Goal: Communication & Community: Answer question/provide support

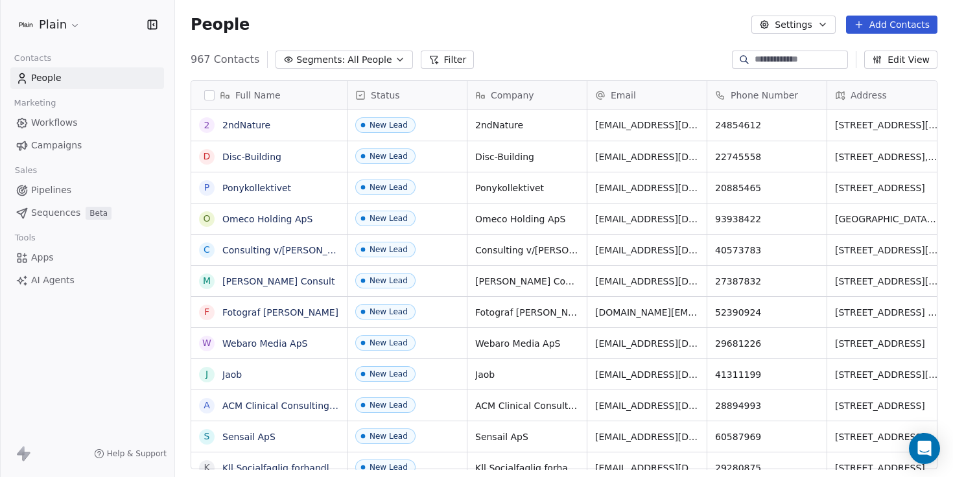
scroll to position [420, 778]
click at [916, 440] on div "Open Intercom Messenger" at bounding box center [925, 449] width 34 height 34
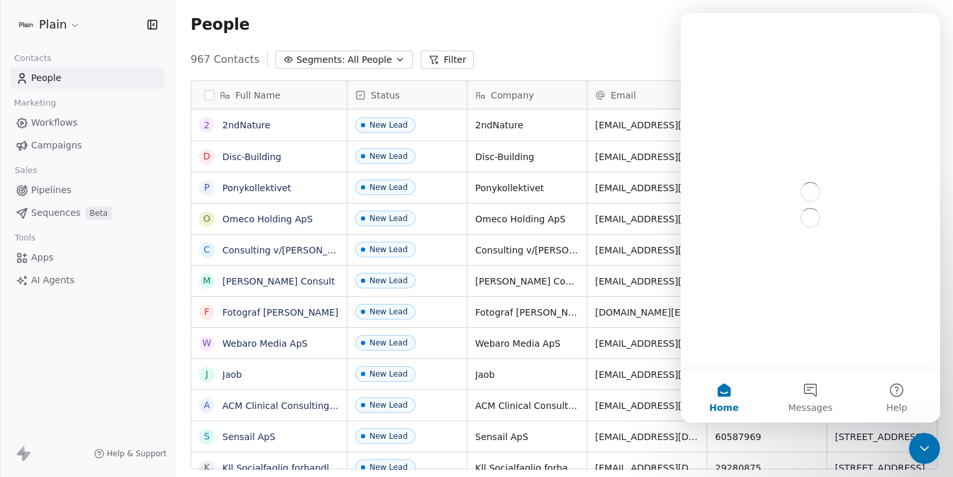
scroll to position [0, 0]
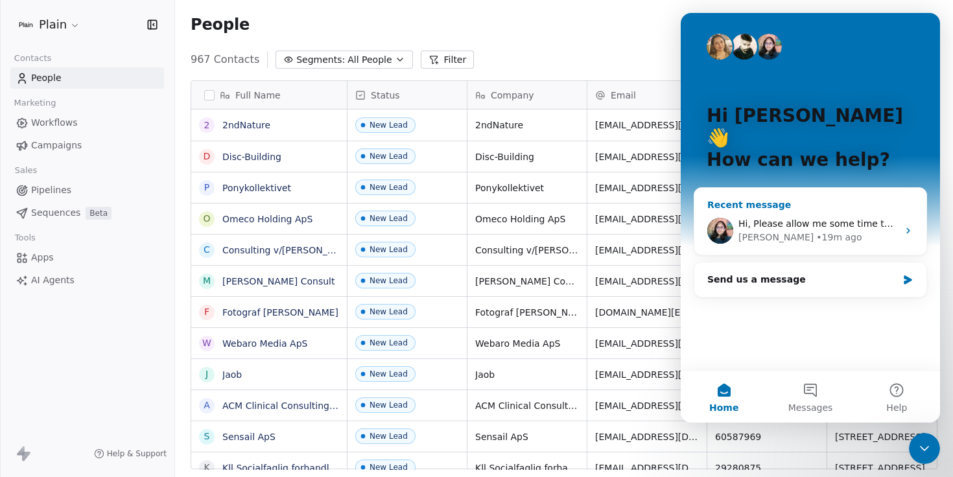
click at [814, 218] on span "Hi, Please allow me some time to check this issue. I will get back to you soon …" at bounding box center [950, 223] width 425 height 10
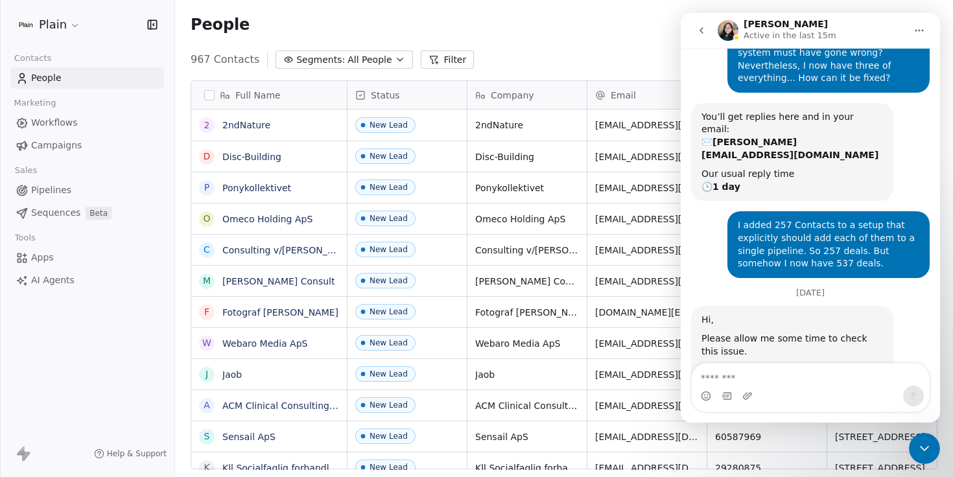
scroll to position [140, 0]
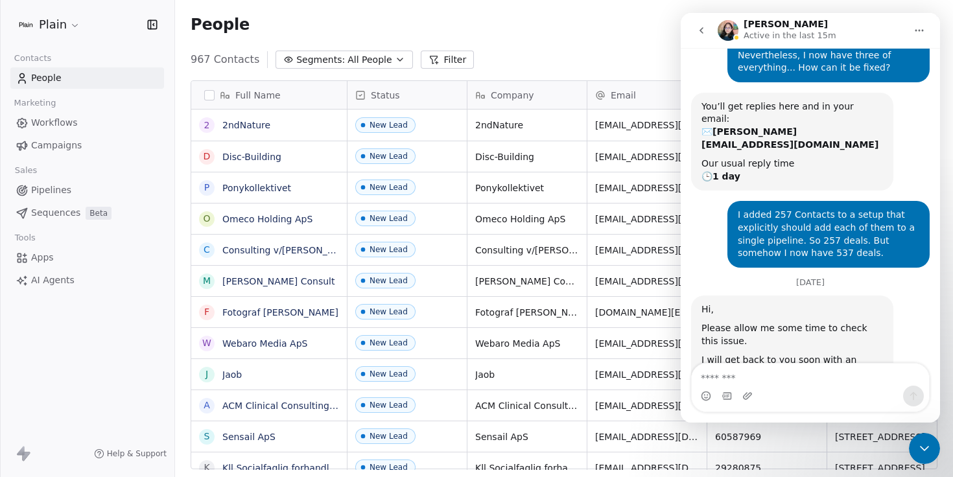
click at [701, 26] on icon "go back" at bounding box center [701, 30] width 10 height 10
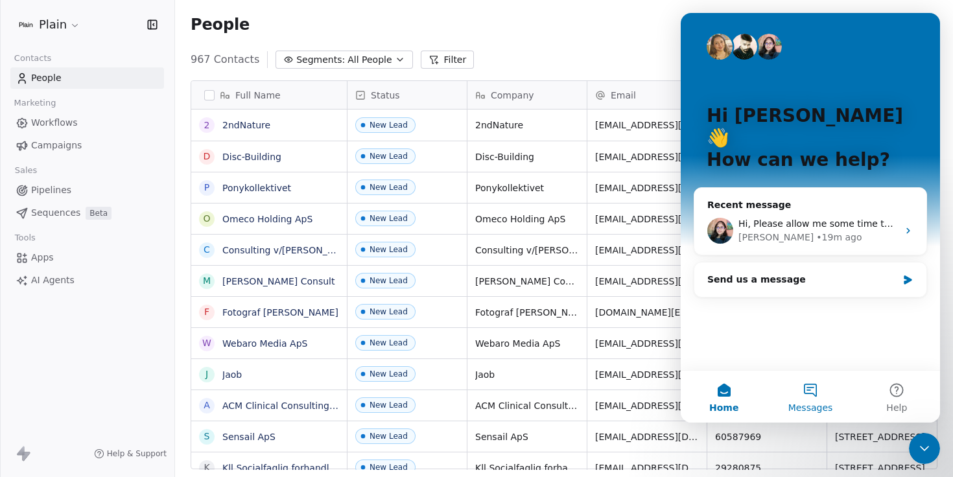
click at [812, 384] on button "Messages" at bounding box center [810, 397] width 86 height 52
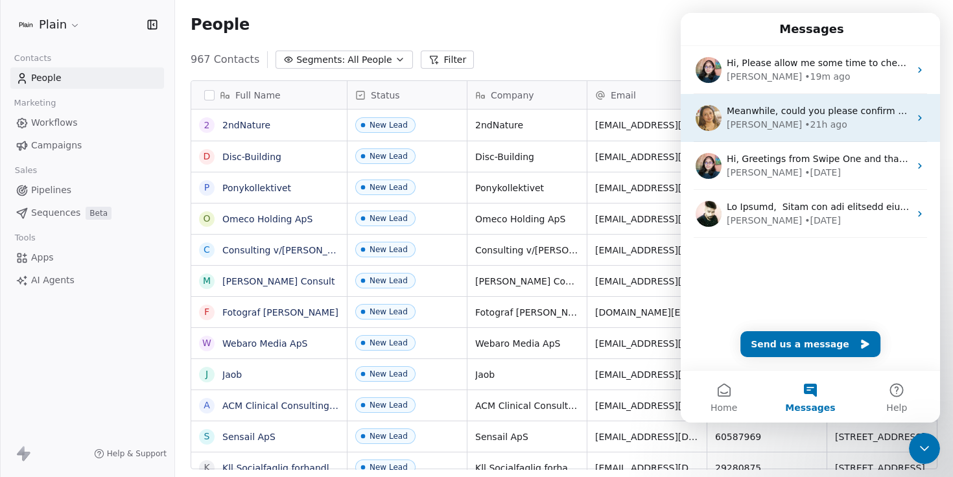
click at [861, 125] on div "[PERSON_NAME] • 21h ago" at bounding box center [818, 125] width 183 height 14
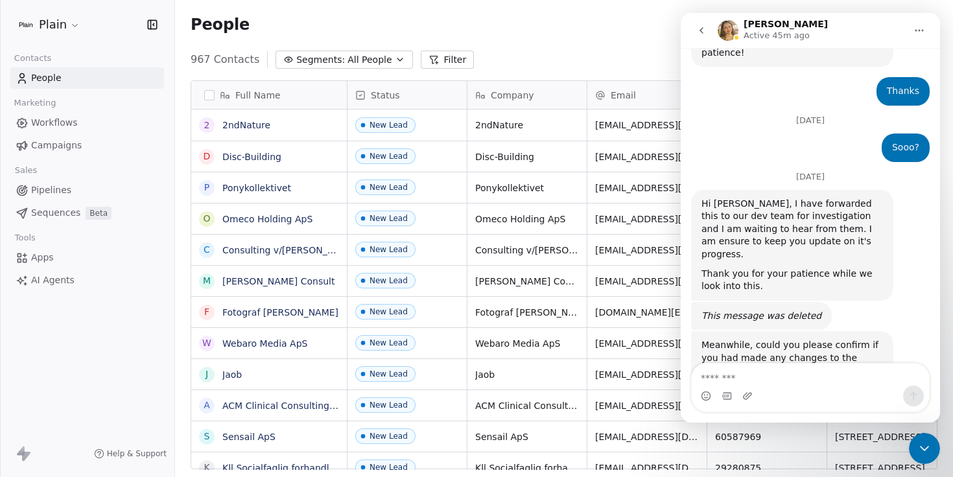
scroll to position [589, 0]
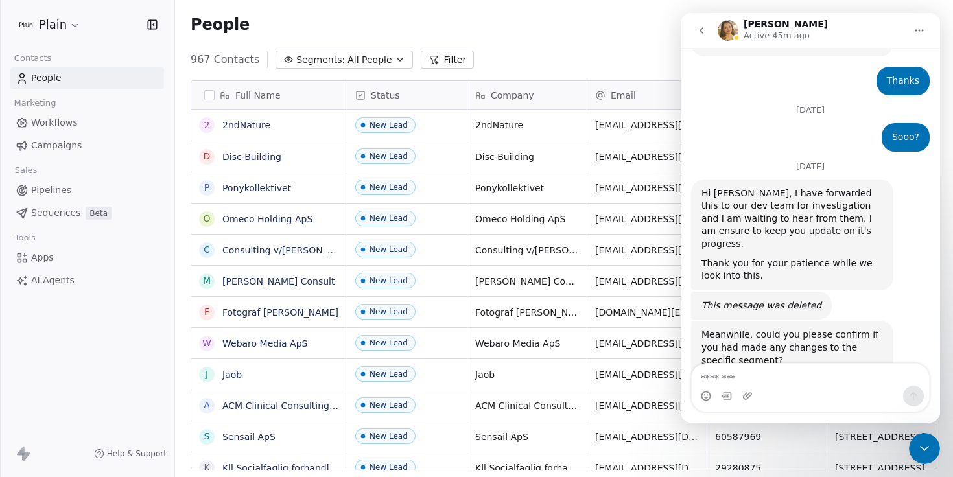
click at [747, 375] on textarea "Message…" at bounding box center [810, 375] width 237 height 22
click at [366, 59] on span "All People" at bounding box center [369, 60] width 44 height 14
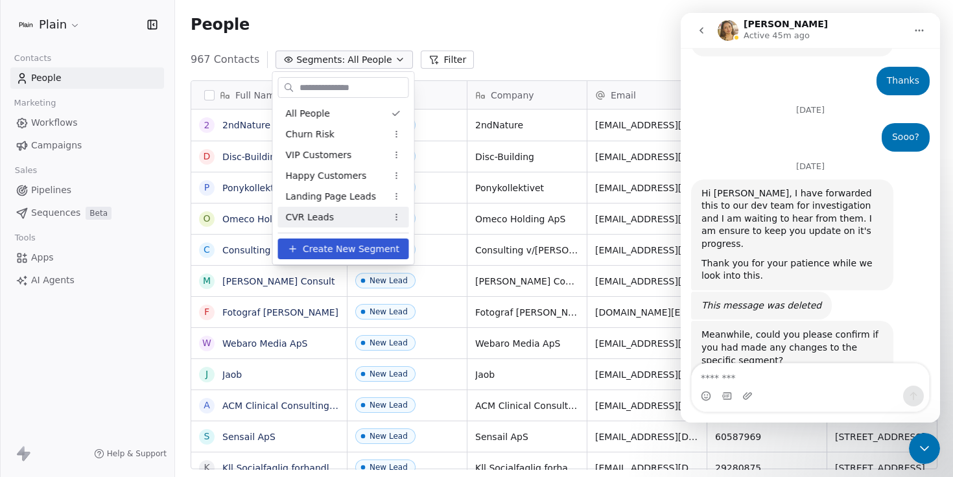
click at [328, 215] on span "CVR Leads" at bounding box center [310, 218] width 48 height 14
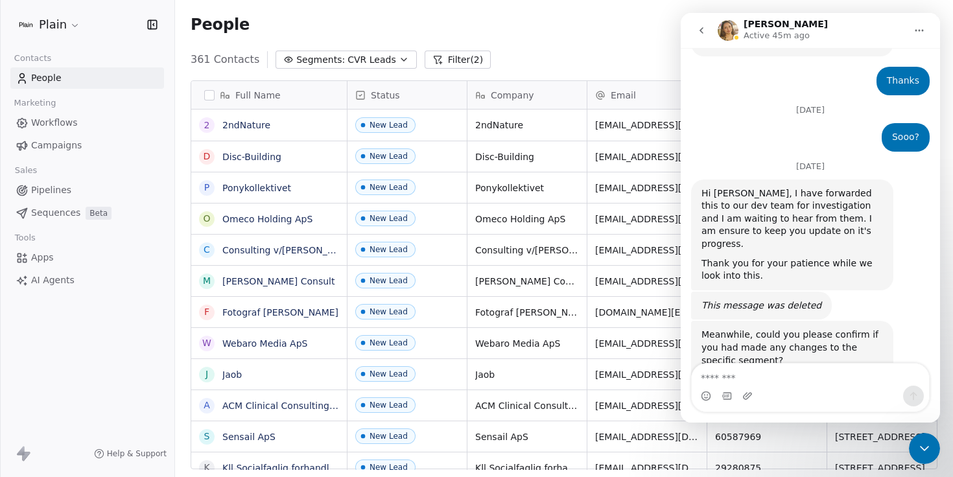
scroll to position [420, 778]
click at [782, 378] on textarea "Message…" at bounding box center [810, 375] width 237 height 22
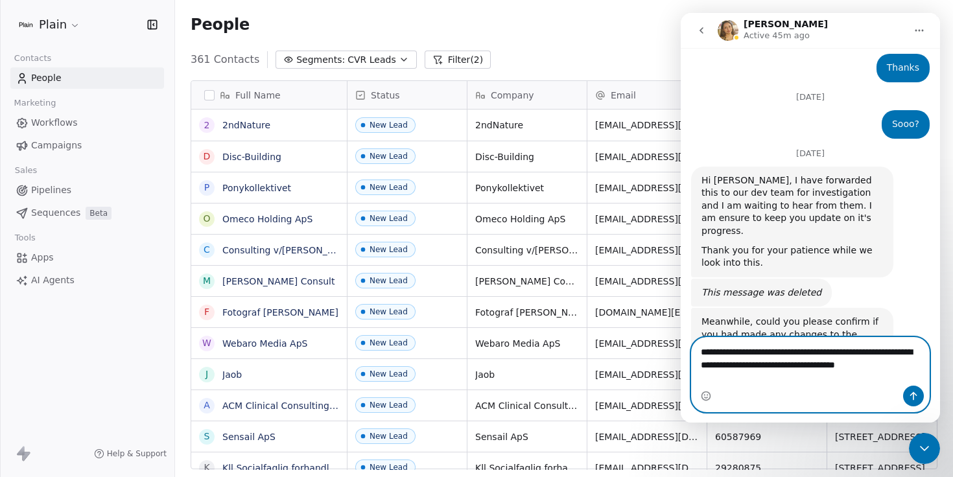
scroll to position [615, 0]
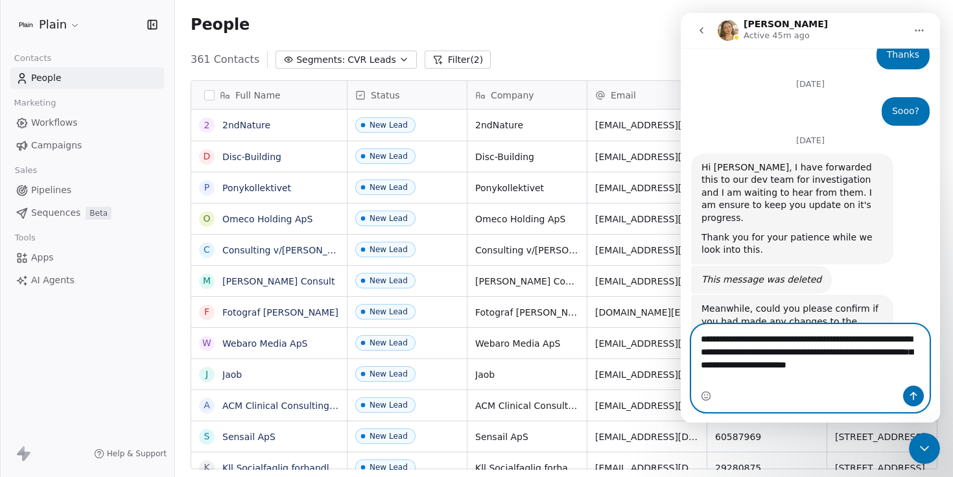
type textarea "**********"
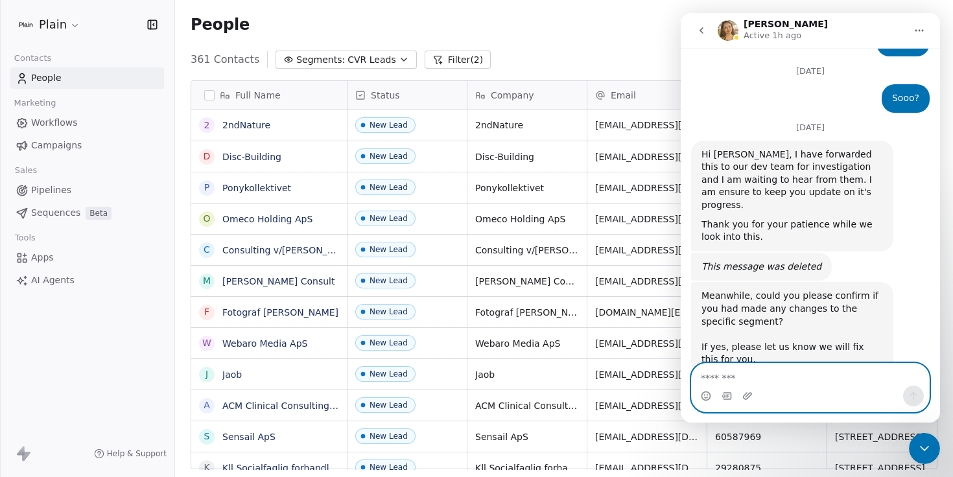
scroll to position [683, 0]
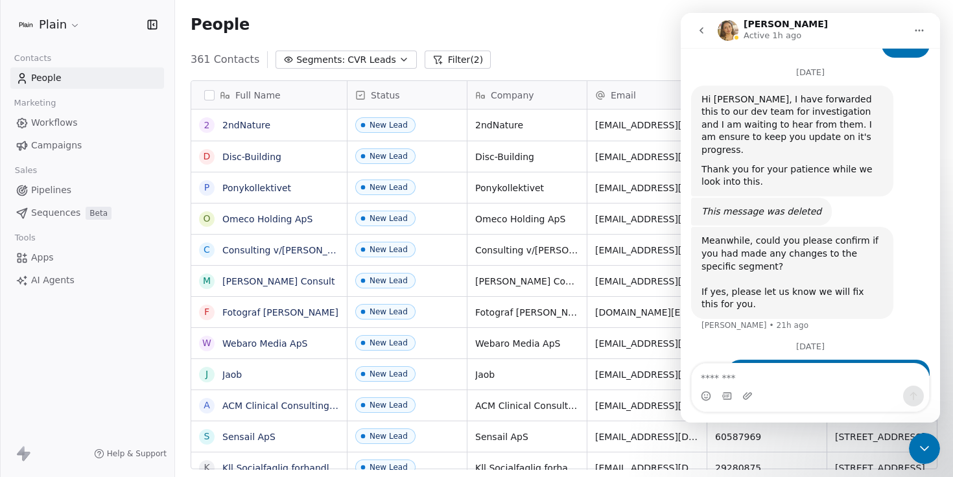
click at [920, 445] on icon "Close Intercom Messenger" at bounding box center [925, 449] width 16 height 16
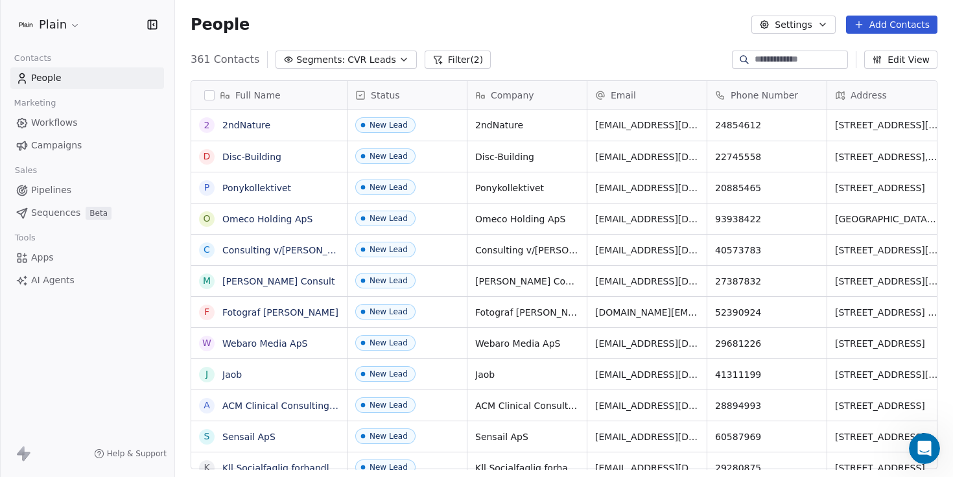
click at [45, 186] on span "Pipelines" at bounding box center [51, 190] width 40 height 14
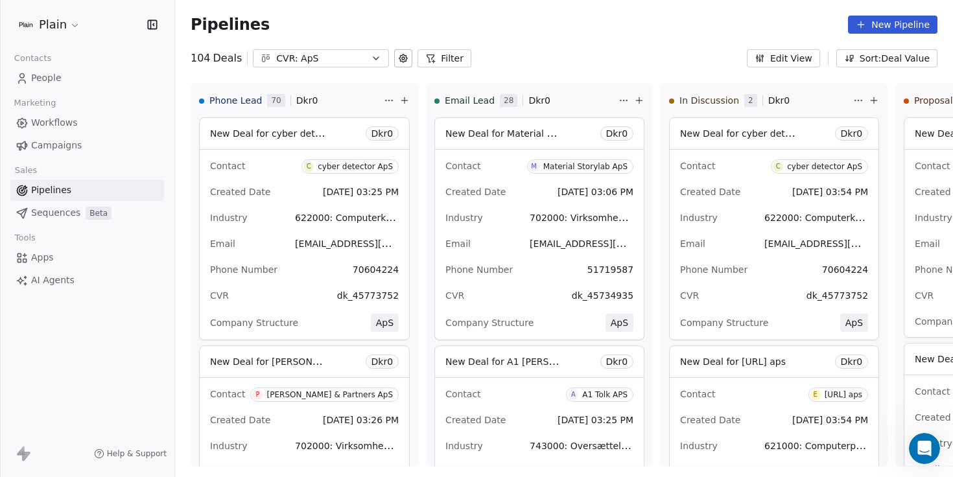
click at [304, 58] on div "CVR: ApS" at bounding box center [320, 59] width 89 height 14
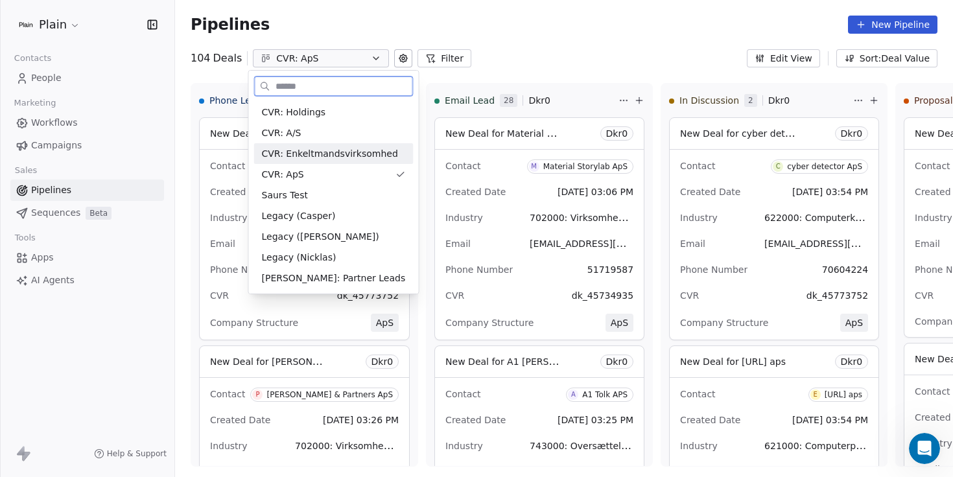
click at [313, 150] on span "CVR: Enkeltmandsvirksomhed" at bounding box center [330, 154] width 136 height 14
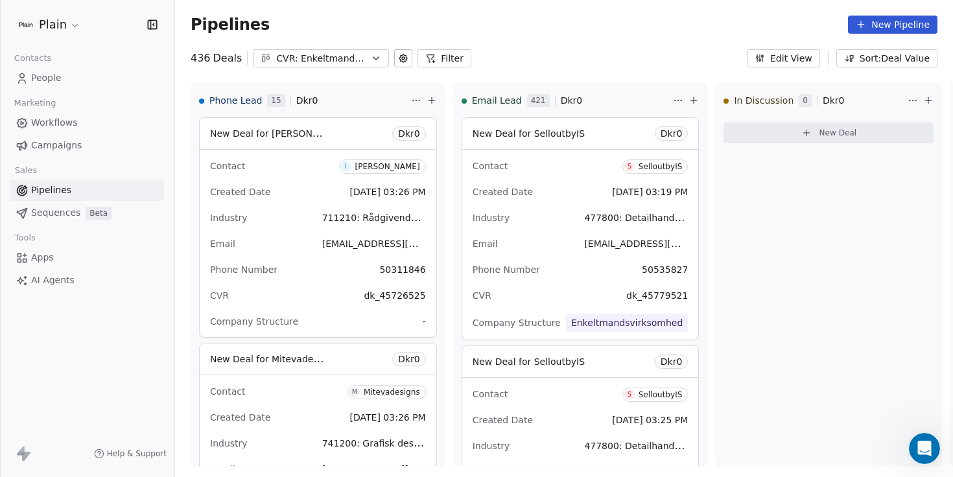
click at [322, 57] on div "CVR: Enkeltmandsvirksomhed" at bounding box center [320, 59] width 89 height 14
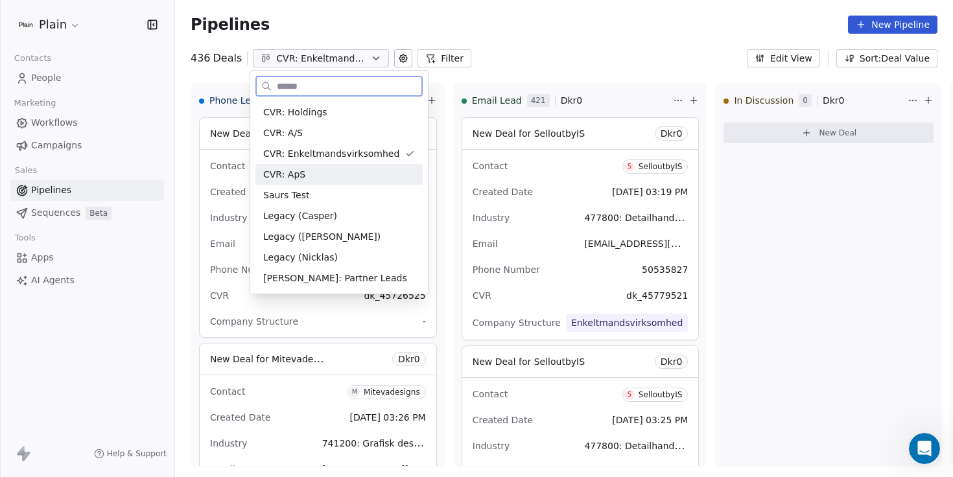
click at [310, 173] on div "CVR: ApS" at bounding box center [339, 175] width 152 height 14
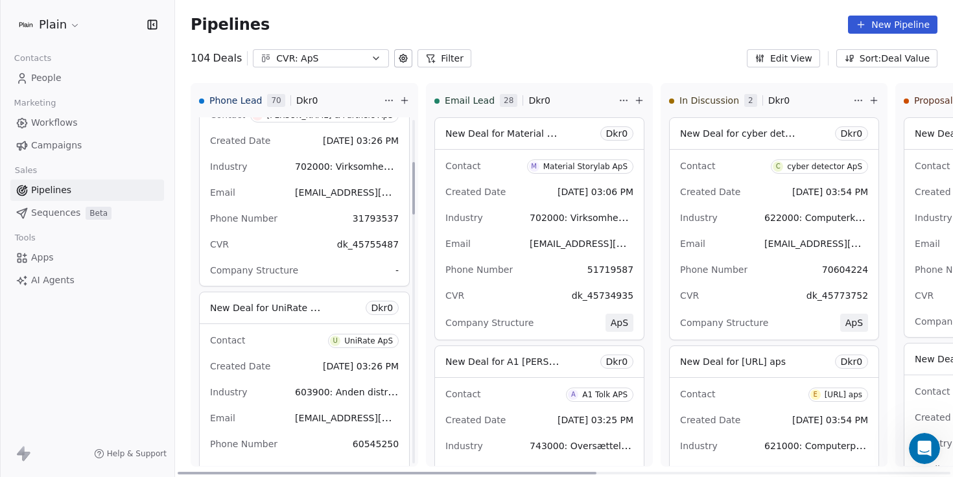
scroll to position [282, 0]
